Goal: Task Accomplishment & Management: Use online tool/utility

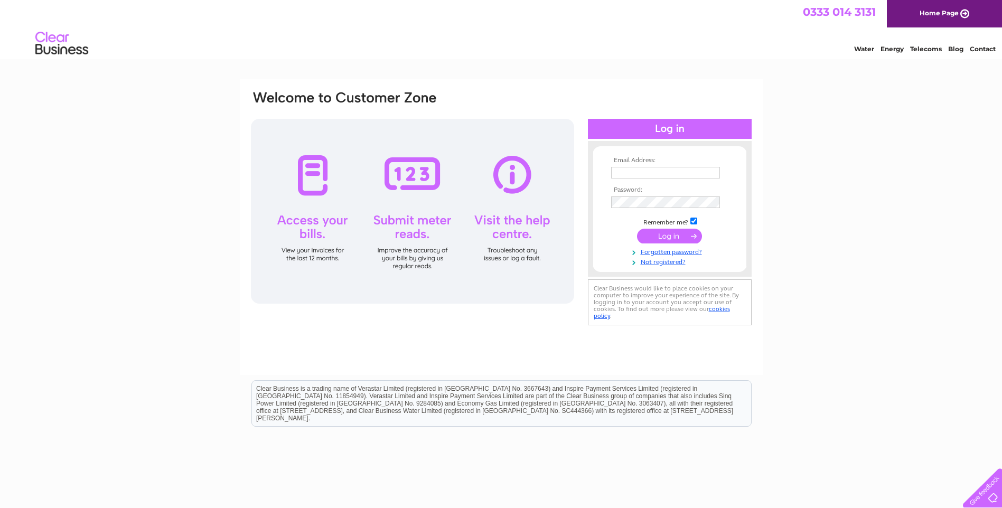
type input "Admin@tddecor.co.uk"
click at [678, 234] on input "submit" at bounding box center [669, 236] width 65 height 15
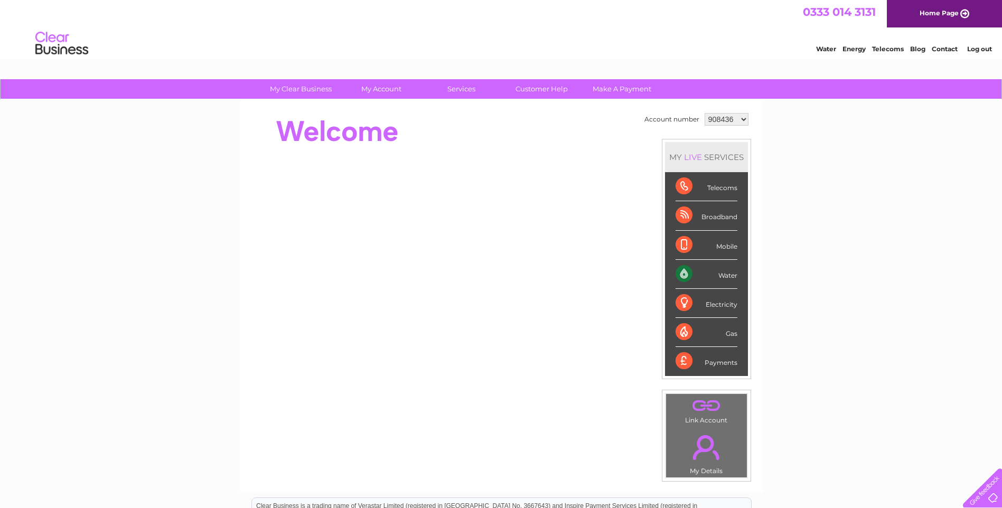
click at [741, 117] on select "908436 1054872" at bounding box center [727, 119] width 44 height 13
click at [705, 113] on select "908436 1054872" at bounding box center [727, 119] width 44 height 13
click at [744, 119] on select "908436 1054872" at bounding box center [727, 119] width 44 height 13
select select "1054872"
click at [705, 113] on select "908436 1054872" at bounding box center [727, 119] width 44 height 13
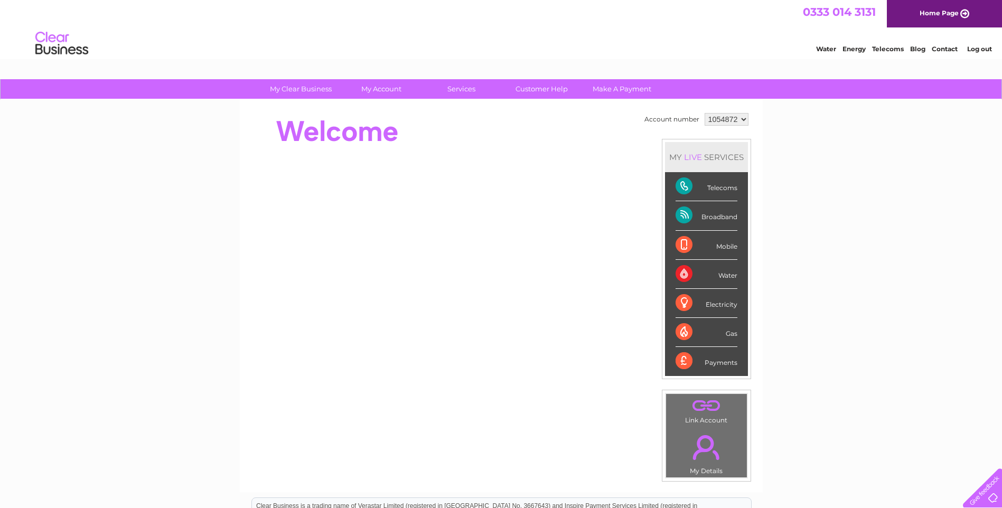
click at [742, 117] on select "908436 1054872" at bounding box center [727, 119] width 44 height 13
select select "908436"
click at [705, 113] on select "908436 1054872" at bounding box center [727, 119] width 44 height 13
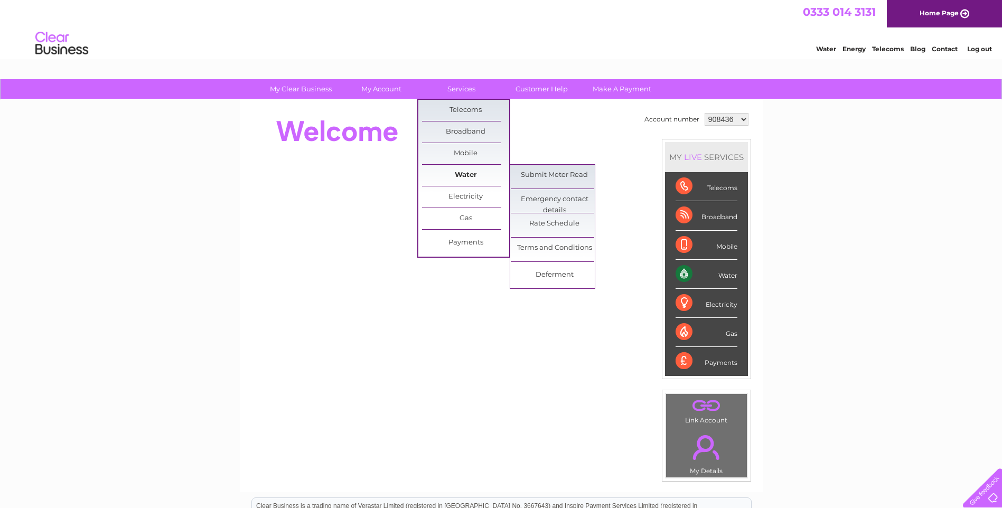
click at [468, 172] on link "Water" at bounding box center [465, 175] width 87 height 21
click at [538, 172] on link "Submit Meter Read" at bounding box center [554, 175] width 87 height 21
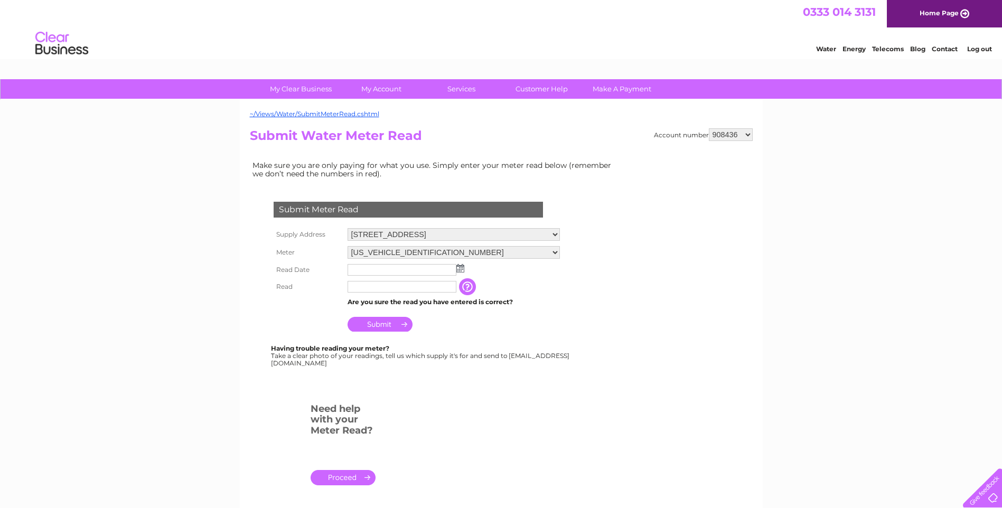
click at [460, 268] on img at bounding box center [461, 268] width 8 height 8
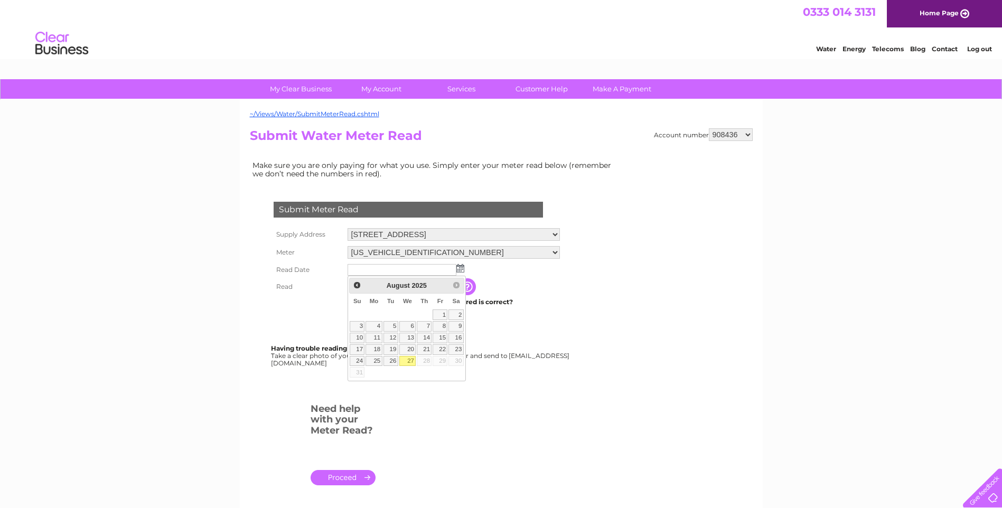
click at [412, 359] on link "27" at bounding box center [407, 361] width 17 height 11
type input "2025/08/27"
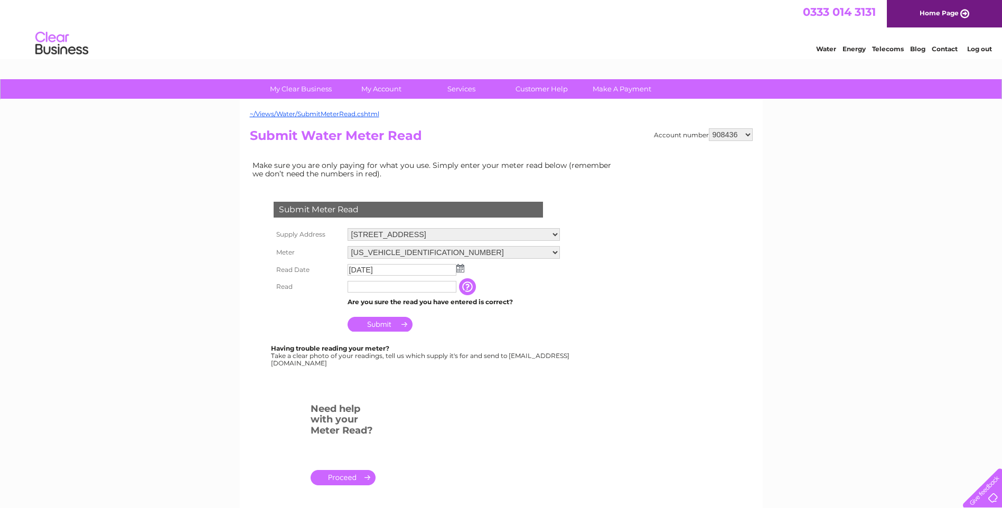
click at [376, 288] on input "text" at bounding box center [402, 287] width 109 height 12
type input "00057"
click at [381, 319] on input "Submit" at bounding box center [380, 325] width 65 height 15
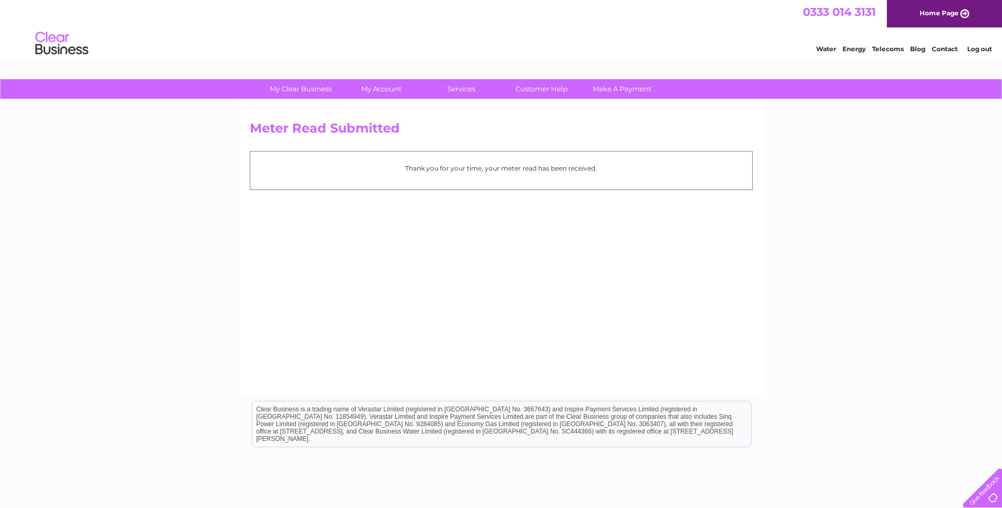
click at [970, 50] on link "Log out" at bounding box center [979, 49] width 25 height 8
